Goal: Find specific fact: Find specific fact

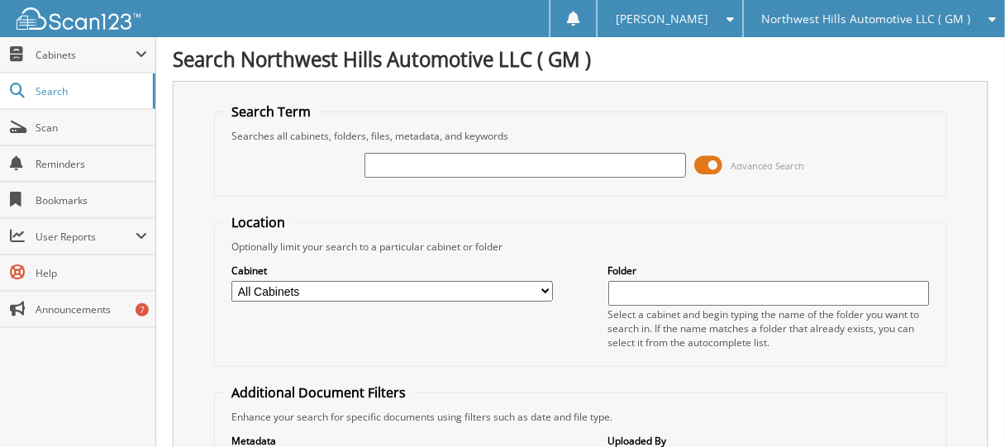
click at [714, 163] on span at bounding box center [708, 165] width 28 height 25
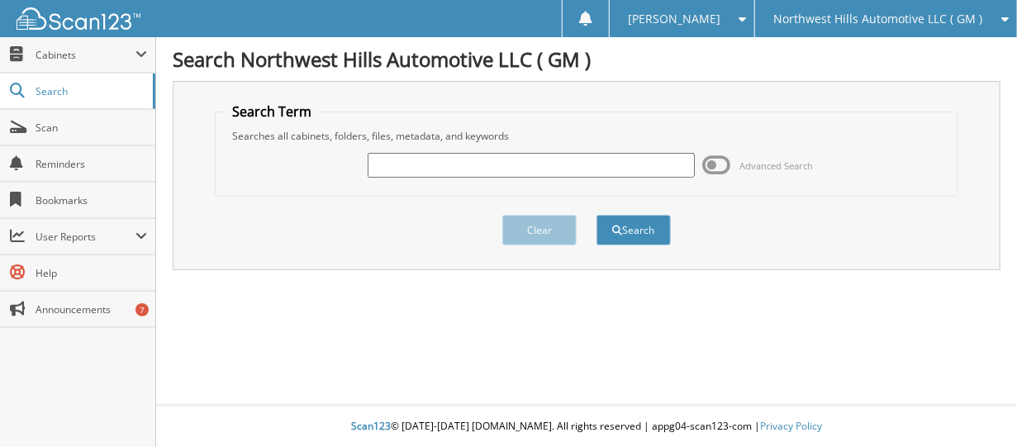
click at [435, 156] on input "text" at bounding box center [531, 165] width 326 height 25
type input "G22-546"
click at [597, 215] on button "Search" at bounding box center [634, 230] width 74 height 31
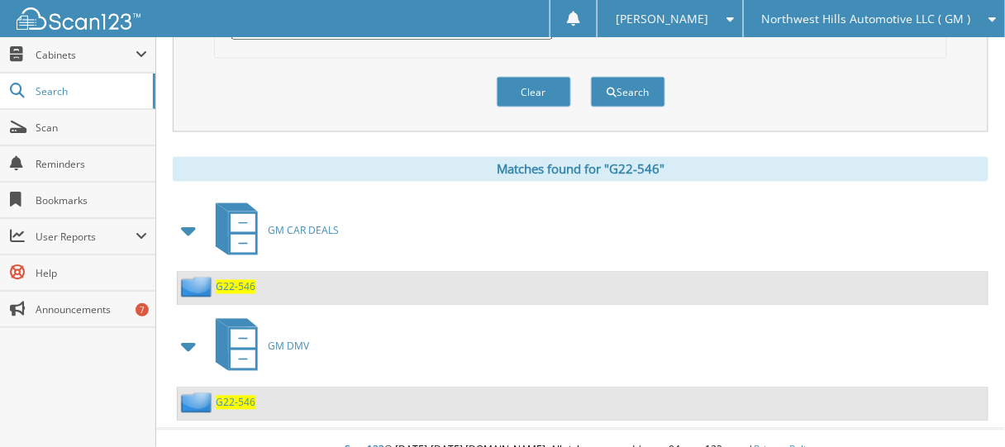
scroll to position [606, 0]
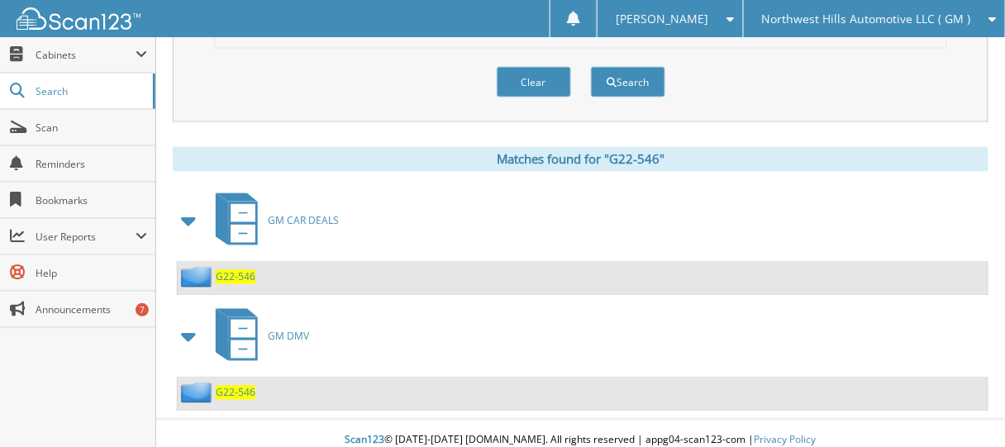
click at [222, 270] on span "G22-546" at bounding box center [236, 277] width 40 height 14
